Goal: Check status

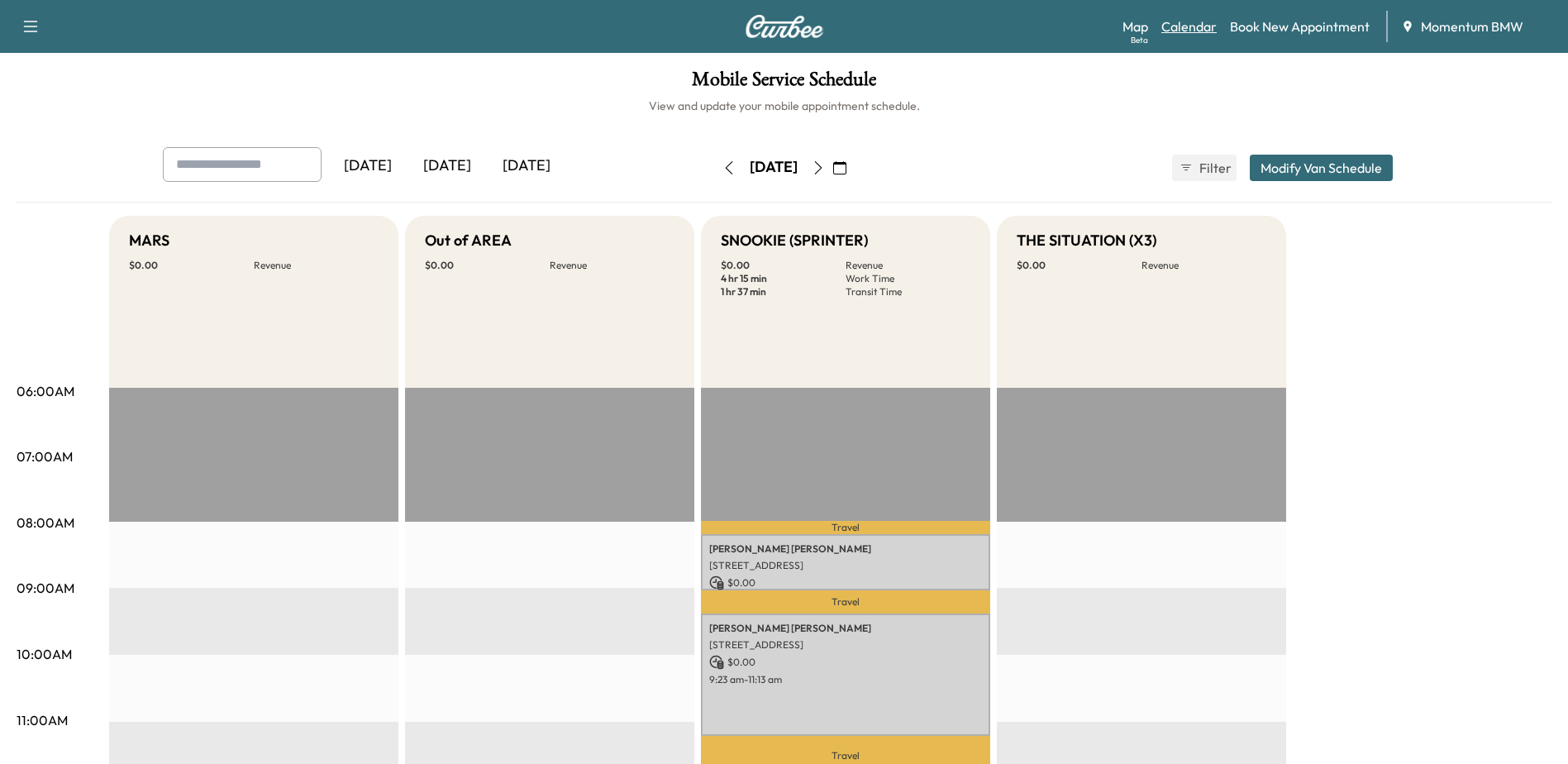
click at [1189, 25] on link "Calendar" at bounding box center [1189, 27] width 55 height 20
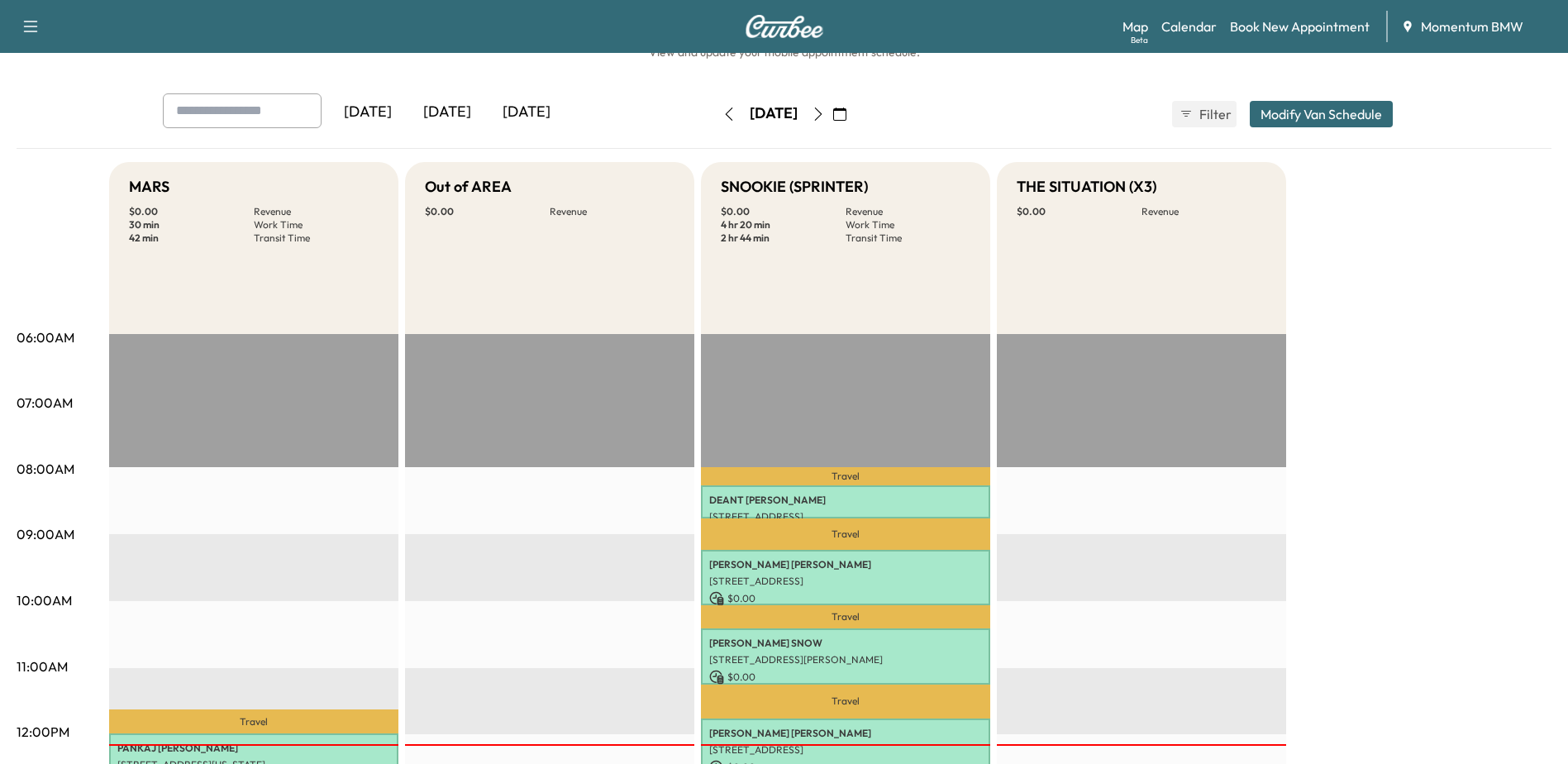
scroll to position [83, 0]
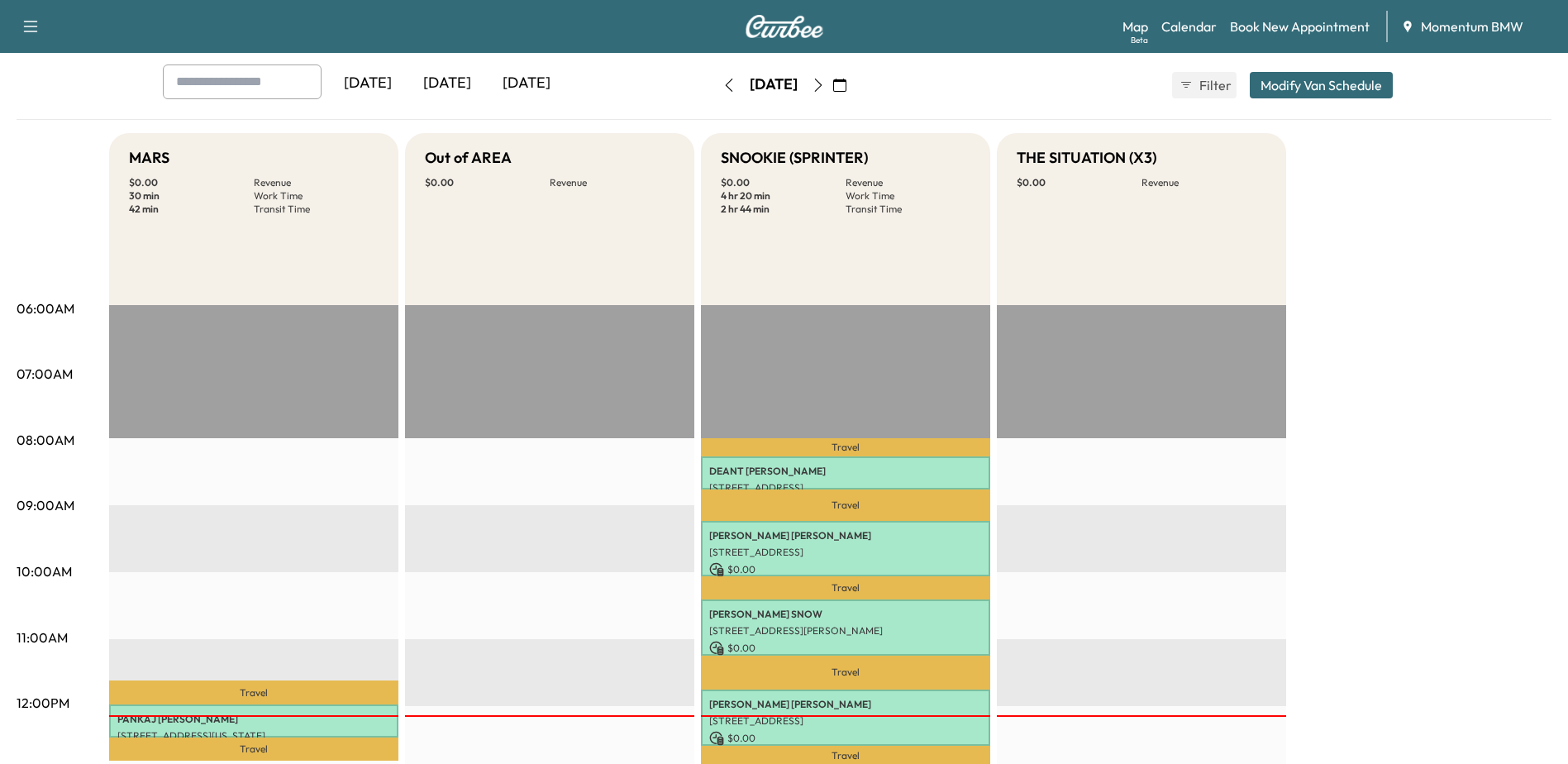
click at [846, 86] on icon "button" at bounding box center [839, 85] width 13 height 13
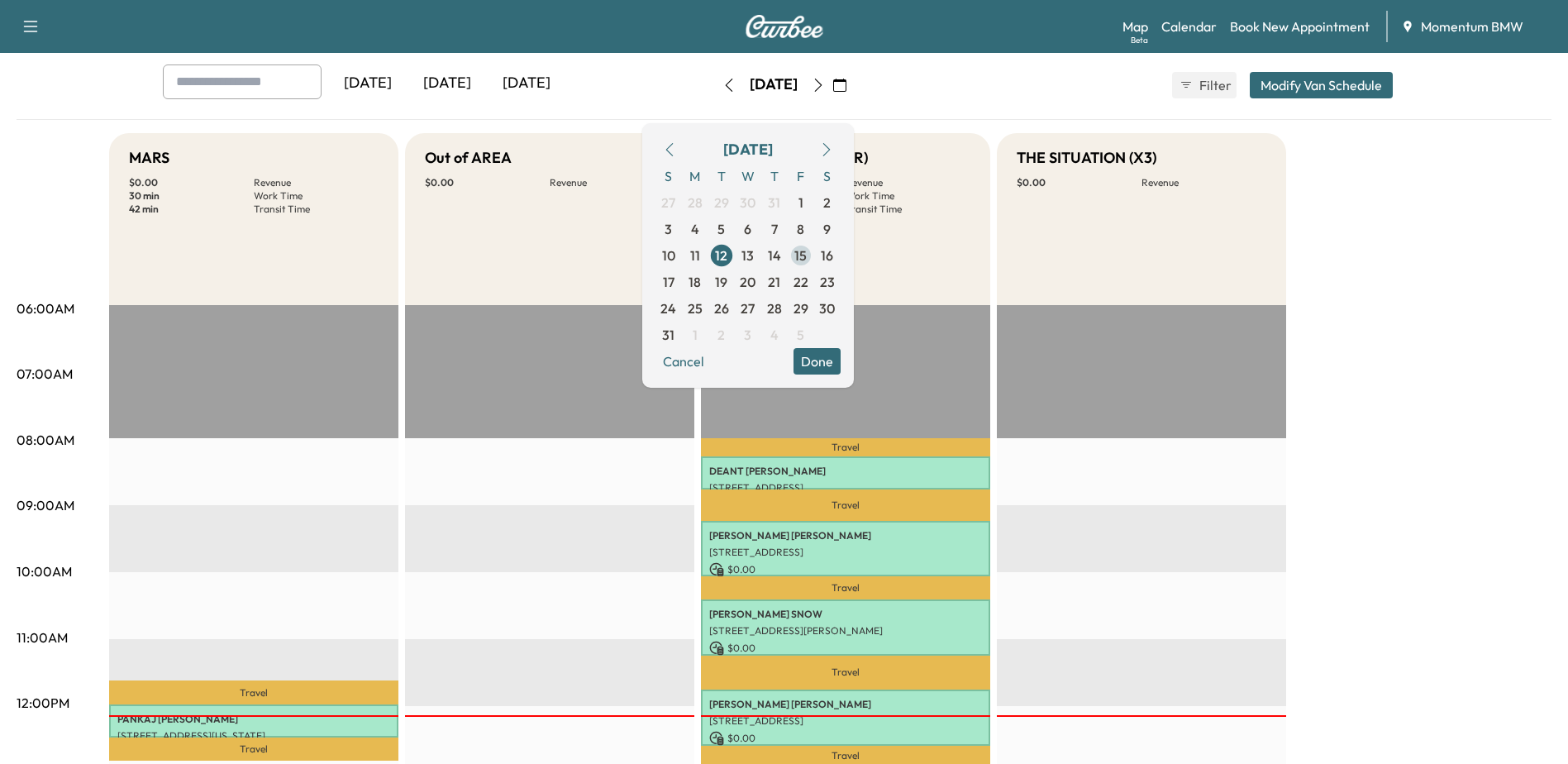
click at [807, 252] on span "15" at bounding box center [800, 256] width 13 height 20
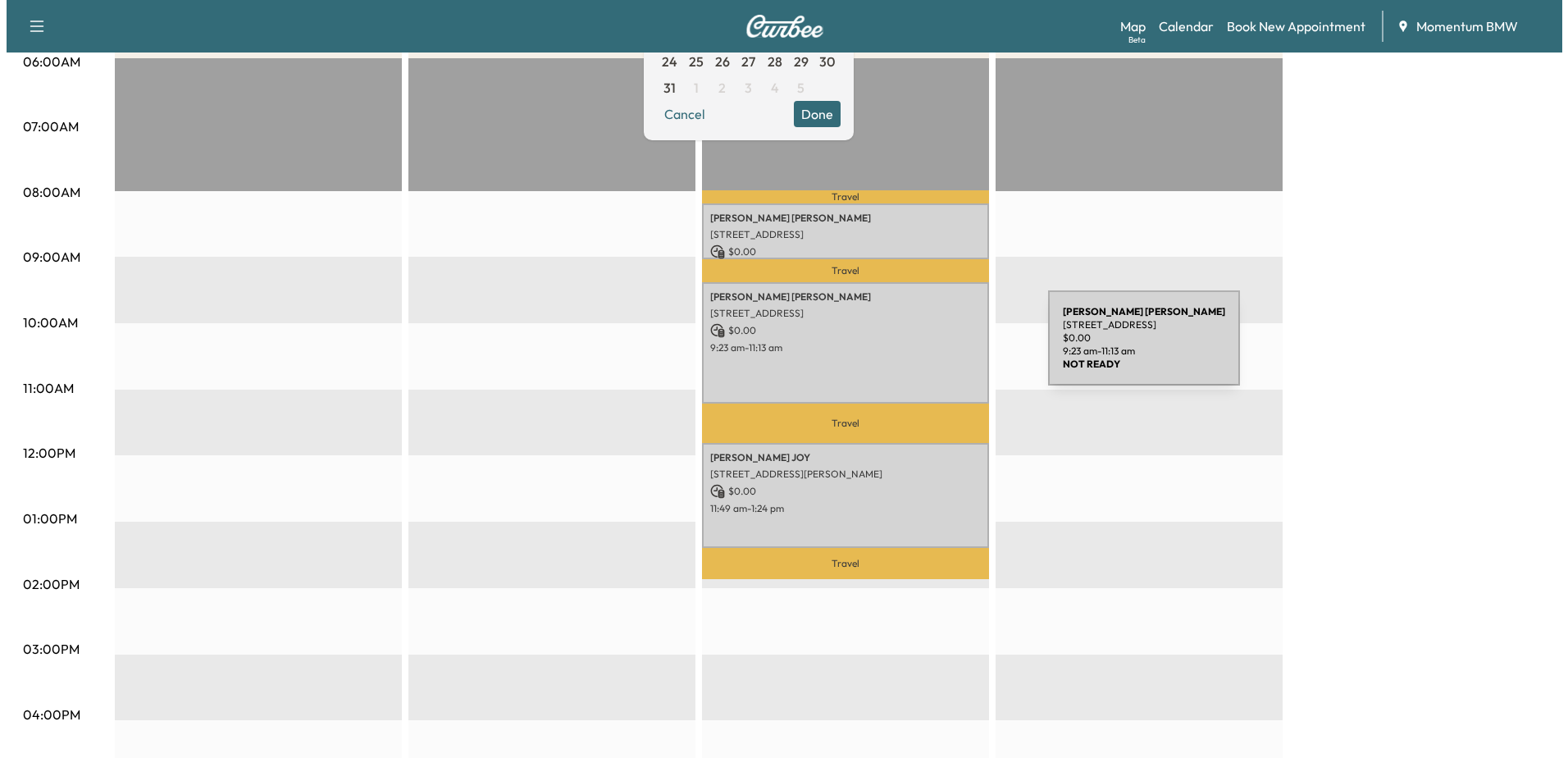
scroll to position [328, 0]
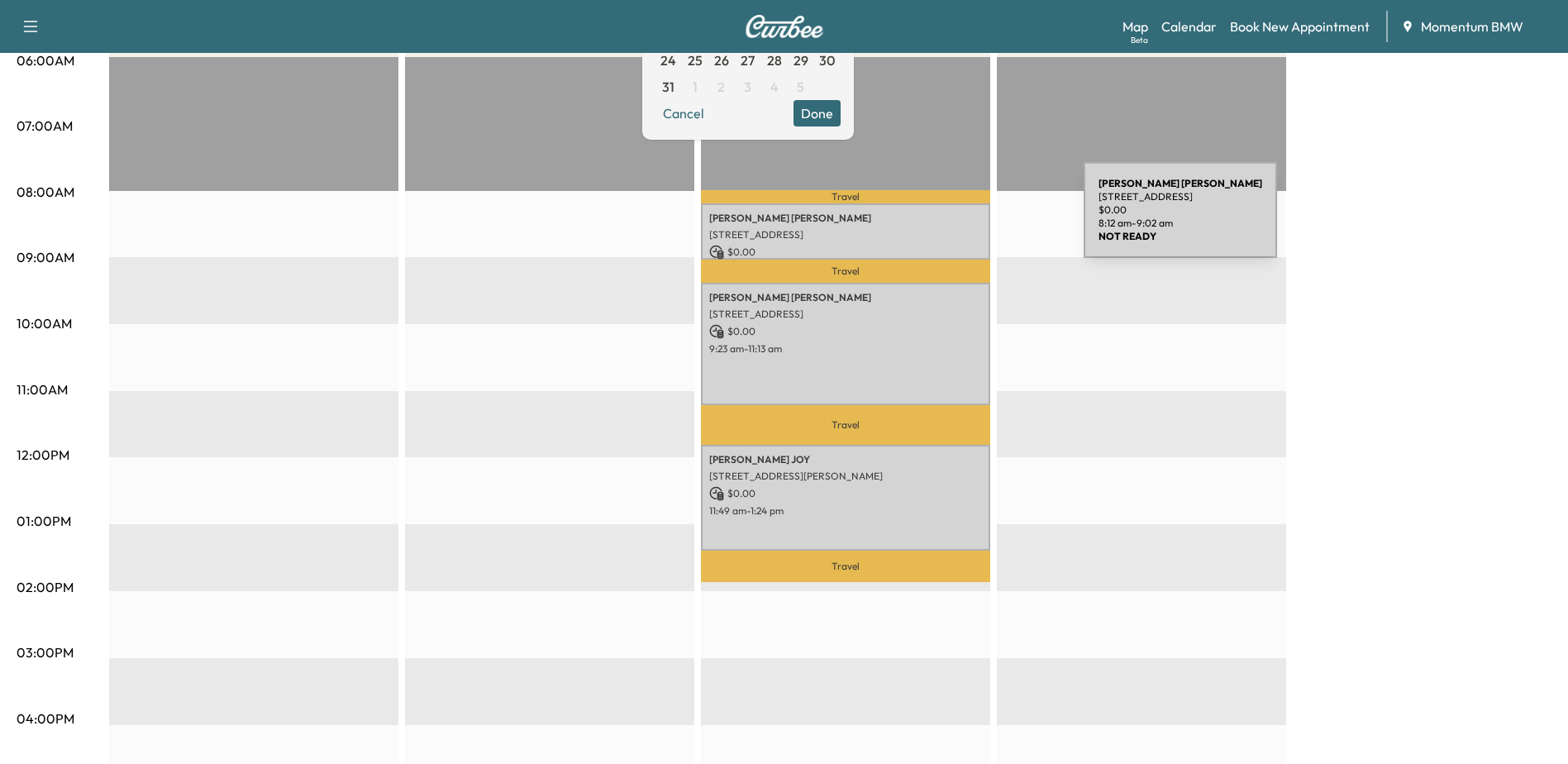
click at [959, 220] on p "[PERSON_NAME]" at bounding box center [844, 217] width 272 height 13
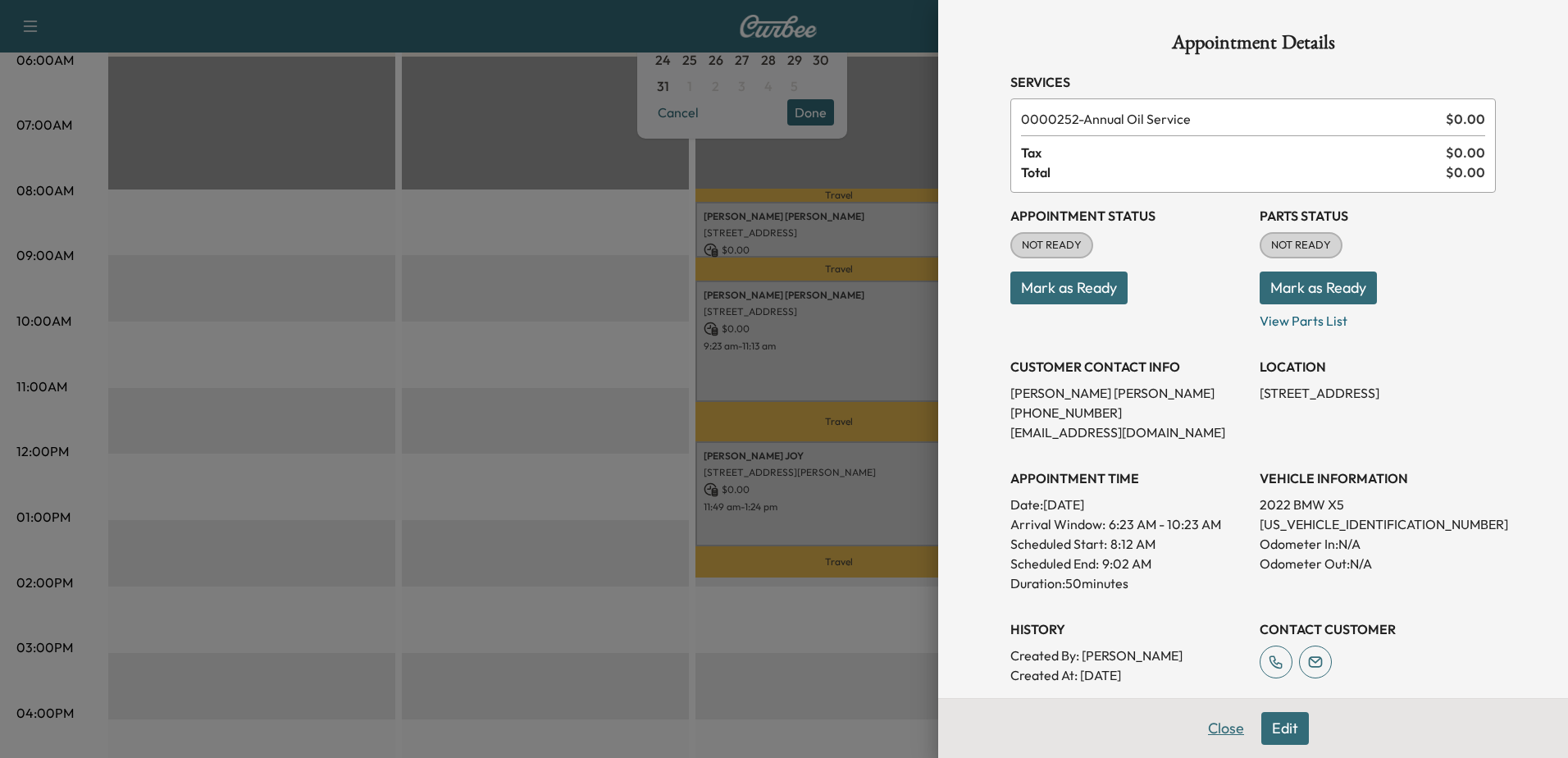
click at [1216, 725] on button "Close" at bounding box center [1225, 729] width 58 height 33
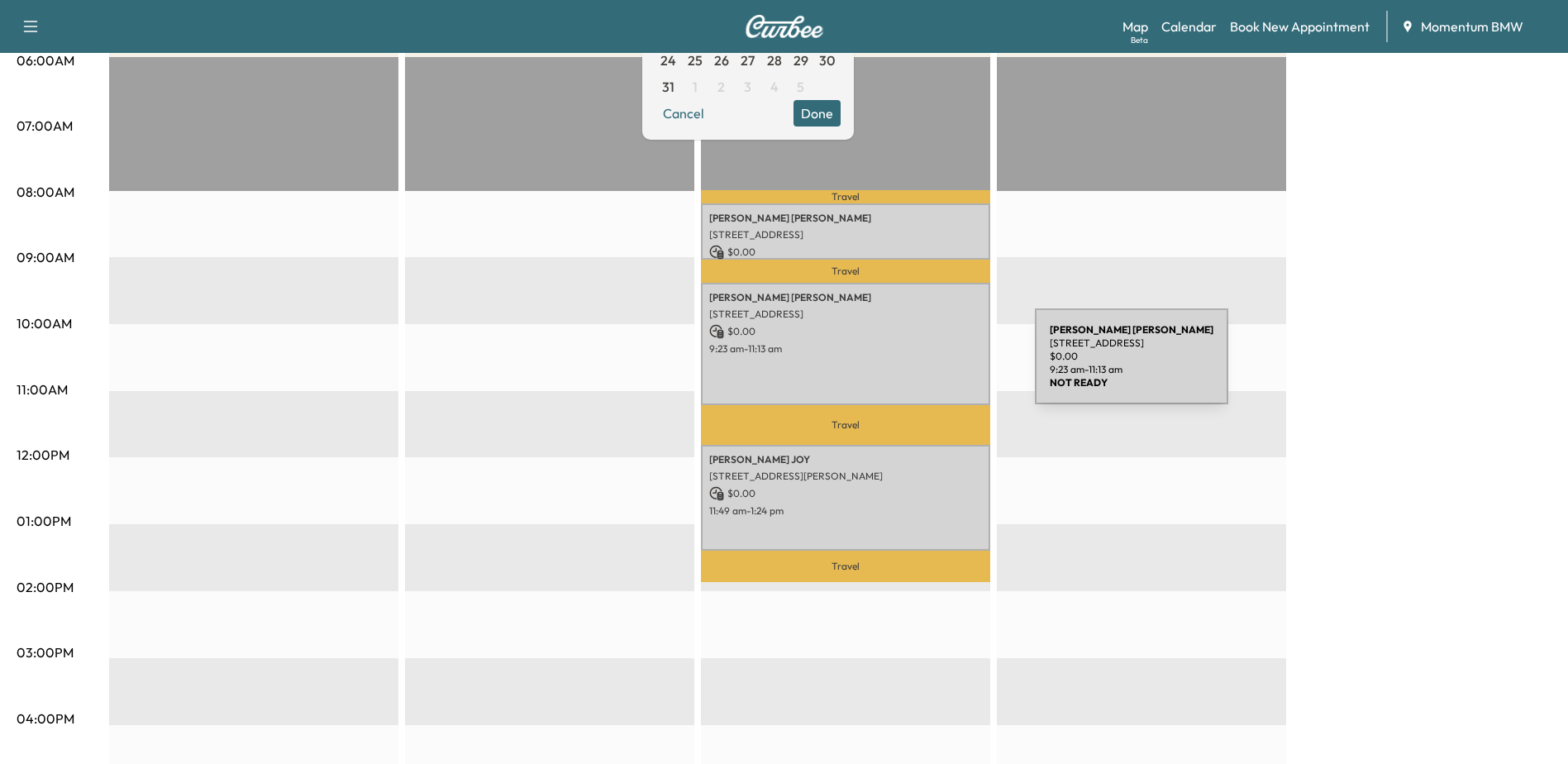
click at [911, 366] on div "[PERSON_NAME] [STREET_ADDRESS] $ 0.00 9:23 am - 11:13 am" at bounding box center [845, 344] width 289 height 122
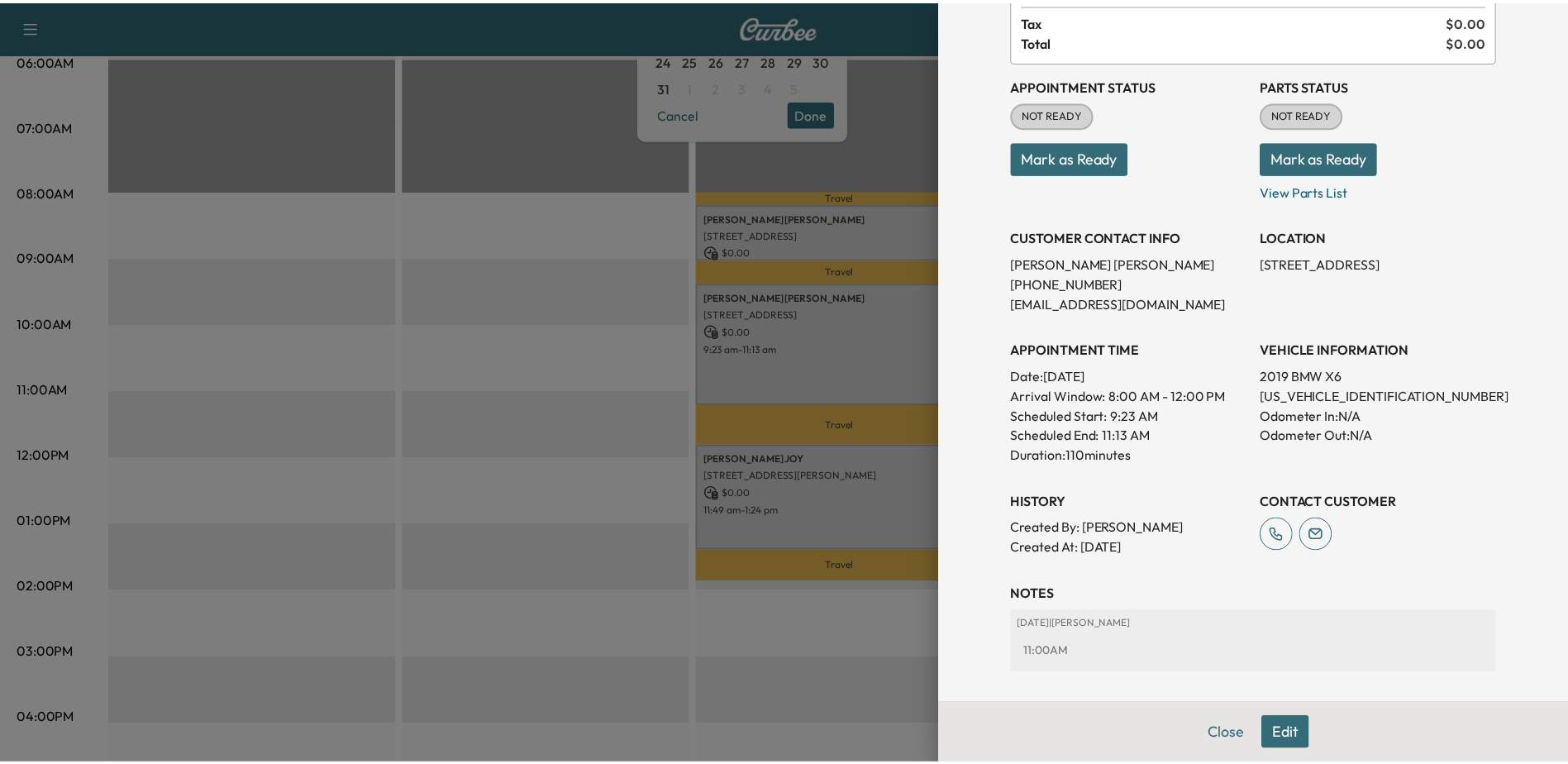
scroll to position [165, 0]
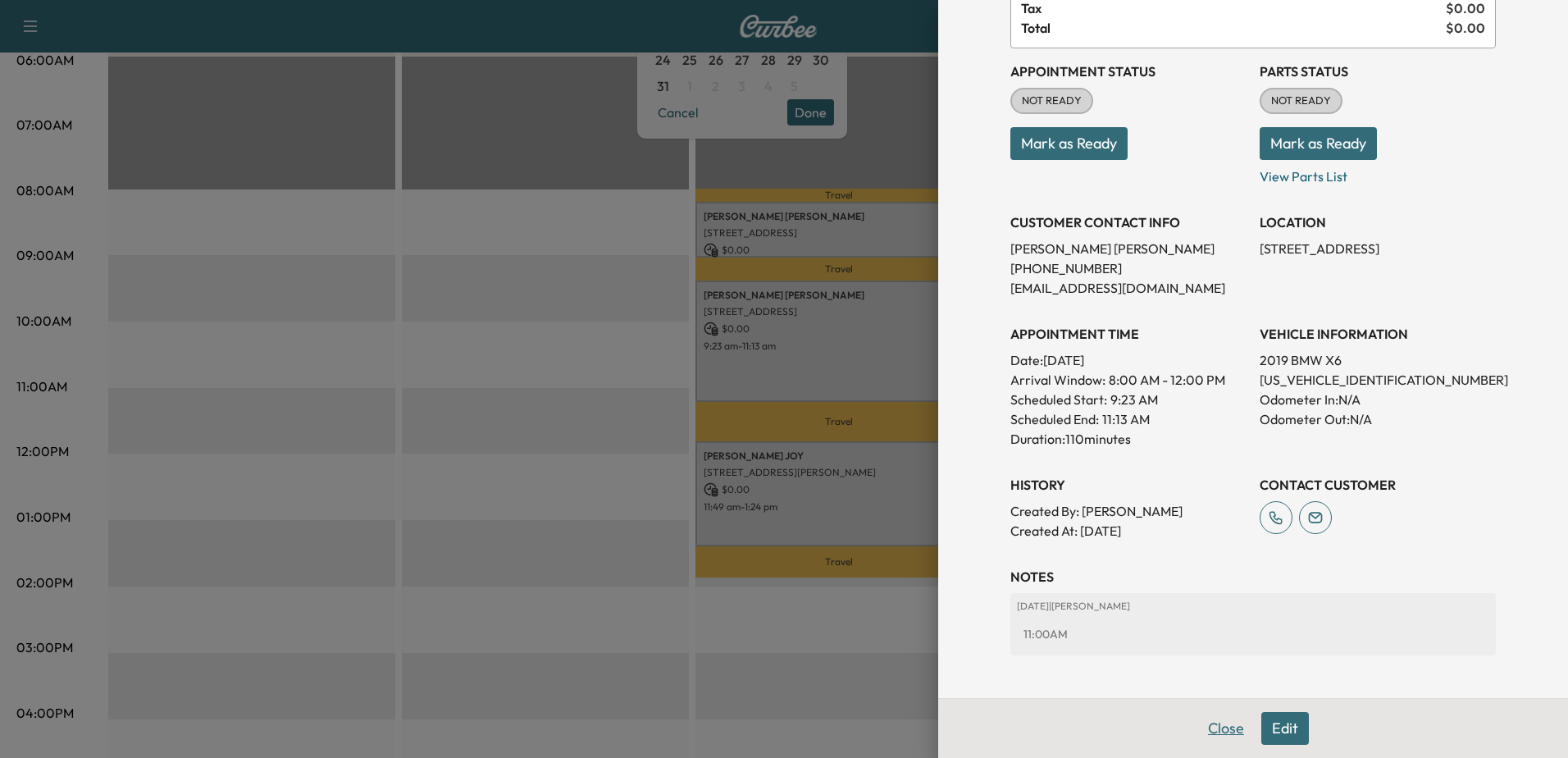
click at [1215, 727] on button "Close" at bounding box center [1225, 729] width 58 height 33
